Goal: Transaction & Acquisition: Download file/media

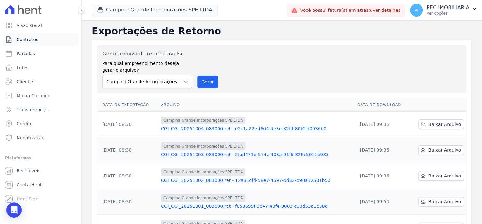
click at [32, 41] on span "Contratos" at bounding box center [28, 39] width 22 height 6
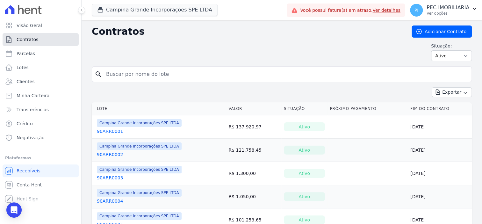
click at [49, 42] on link "Contratos" at bounding box center [41, 39] width 76 height 13
click at [41, 39] on link "Contratos" at bounding box center [41, 39] width 76 height 13
click at [34, 54] on link "Parcelas" at bounding box center [41, 53] width 76 height 13
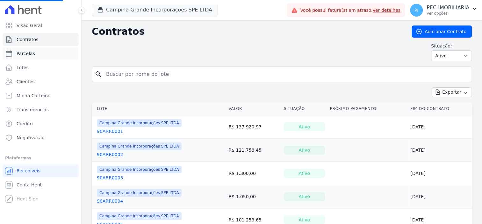
select select
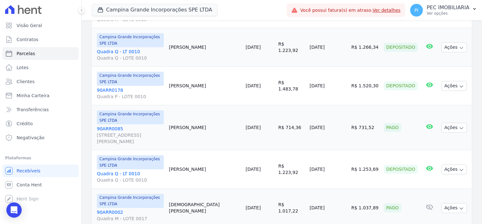
scroll to position [319, 0]
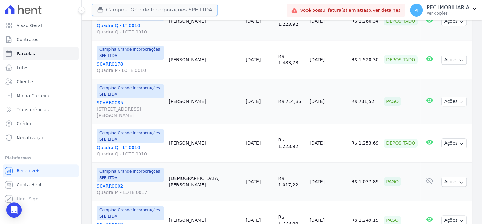
click at [147, 11] on button "Campina Grande Incorporações SPE LTDA" at bounding box center [155, 10] width 126 height 12
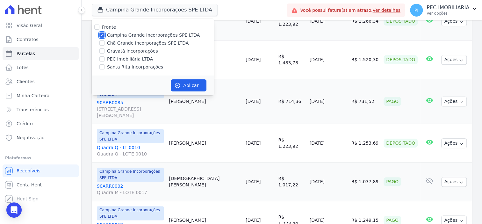
click at [100, 34] on input "Campina Grande Incorporações SPE LTDA" at bounding box center [101, 34] width 5 height 5
checkbox input "false"
click at [103, 49] on input "Gravatá Incorporações" at bounding box center [101, 50] width 5 height 5
checkbox input "true"
click at [187, 87] on button "Aplicar" at bounding box center [189, 85] width 36 height 12
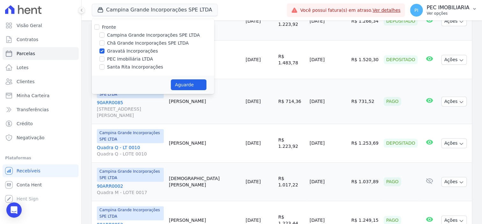
select select
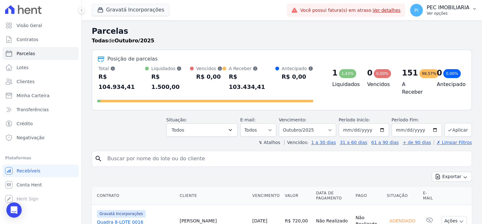
click at [440, 14] on p "Ver opções" at bounding box center [447, 13] width 43 height 5
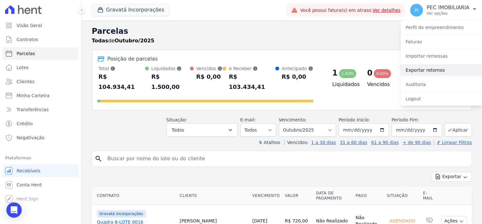
click at [433, 68] on link "Exportar retornos" at bounding box center [441, 69] width 82 height 11
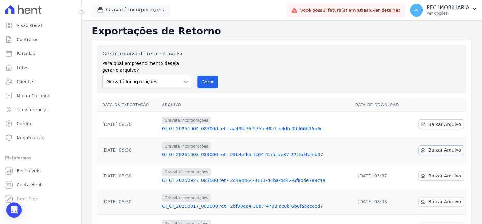
click at [433, 149] on span "Baixar Arquivo" at bounding box center [444, 150] width 33 height 6
click at [440, 122] on span "Baixar Arquivo" at bounding box center [444, 124] width 33 height 6
click at [460, 61] on div "Gerar arquivo de retorno avulso Para qual empreendimento deseja gerar o arquivo…" at bounding box center [281, 69] width 369 height 48
